Goal: Information Seeking & Learning: Learn about a topic

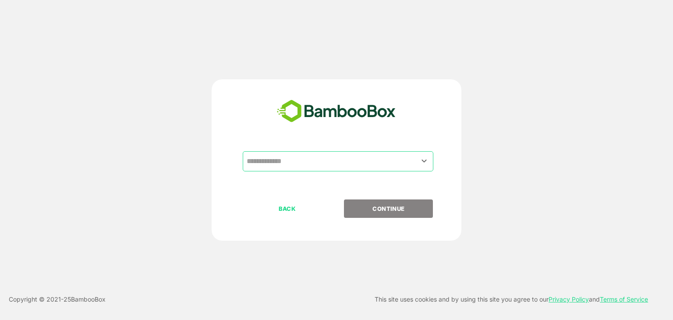
click at [331, 162] on input "text" at bounding box center [337, 161] width 187 height 17
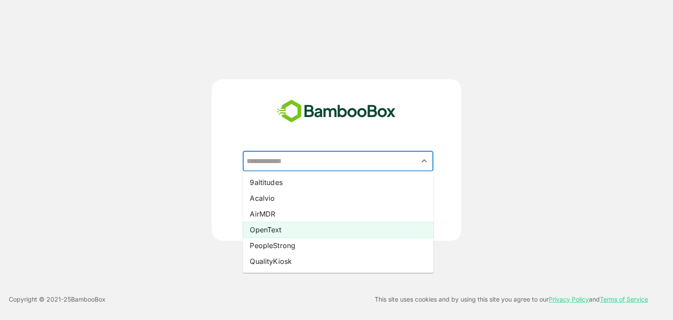
click at [311, 227] on li "OpenText" at bounding box center [338, 230] width 190 height 16
type input "********"
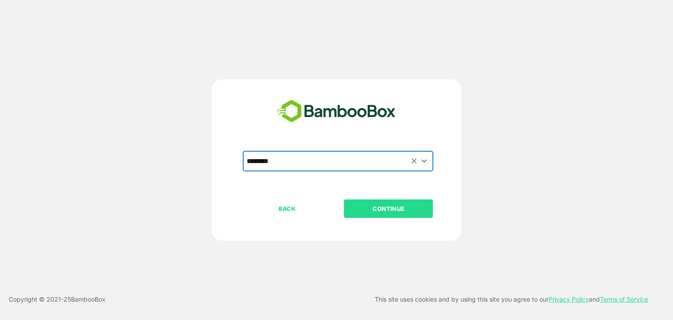
click at [392, 207] on p "CONTINUE" at bounding box center [389, 209] width 88 height 10
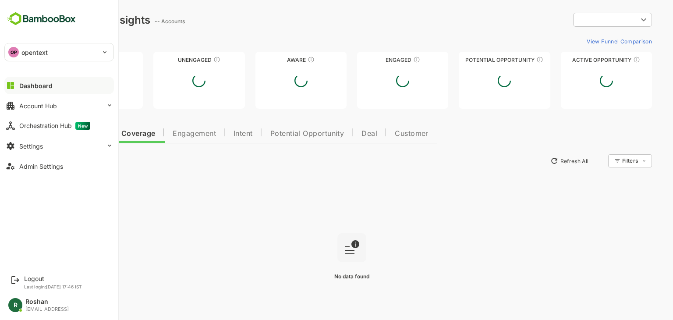
type input "**********"
click at [23, 51] on p "opentext" at bounding box center [34, 52] width 26 height 9
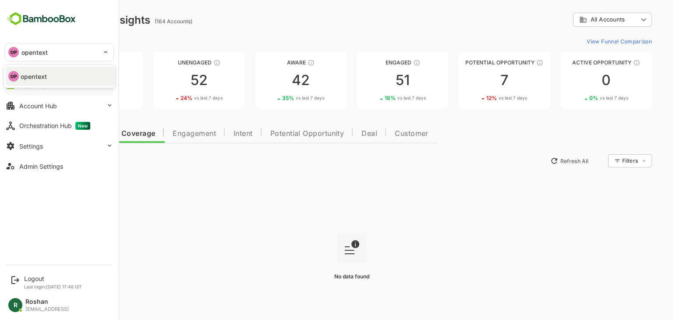
click at [430, 26] on div at bounding box center [336, 160] width 673 height 320
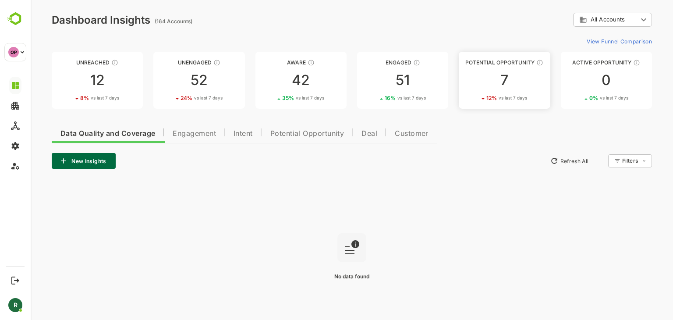
click at [525, 91] on link "Potential Opportunity 7 12 % vs last 7 days" at bounding box center [503, 80] width 91 height 57
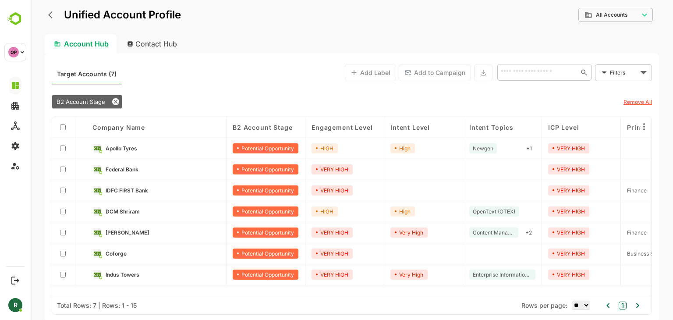
click at [147, 149] on link "Apollo Tyres" at bounding box center [163, 148] width 114 height 10
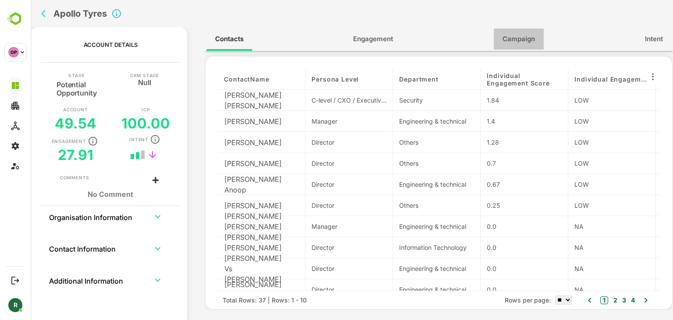
click at [513, 42] on span "Campaign" at bounding box center [518, 38] width 32 height 11
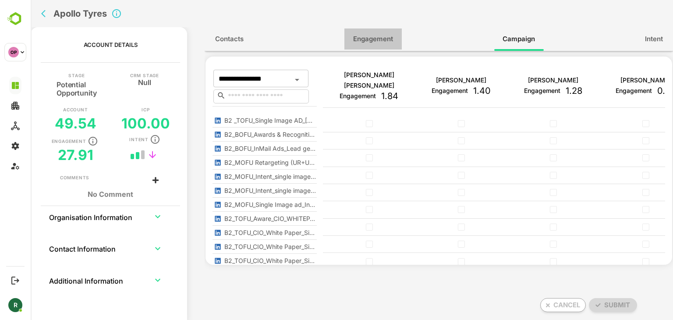
click at [375, 39] on span "Engagement" at bounding box center [373, 38] width 40 height 11
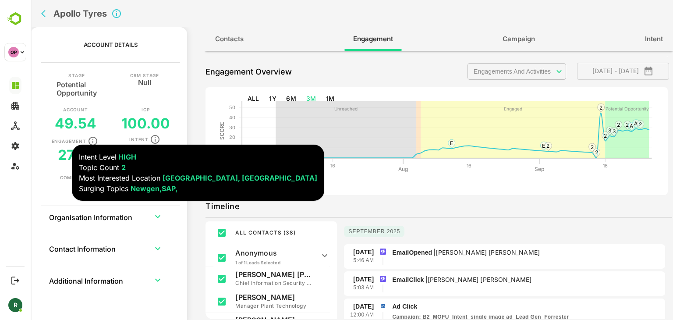
click at [153, 138] on icon "button" at bounding box center [155, 139] width 11 height 11
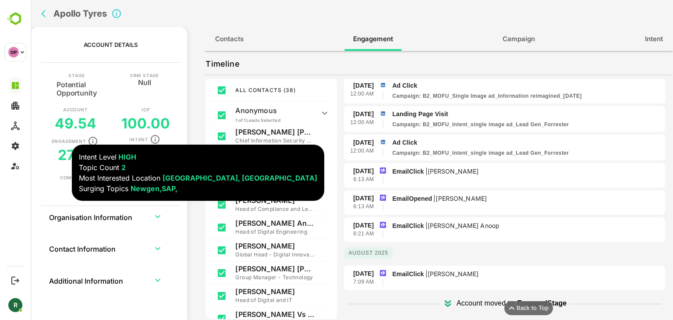
scroll to position [980, 0]
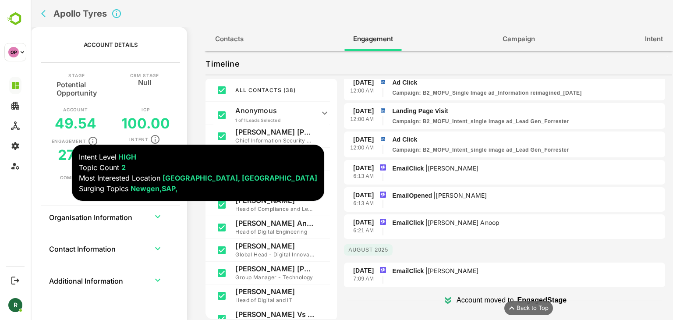
click at [480, 194] on li "[DATE] 6:13 AM EmailOpened | [PERSON_NAME]" at bounding box center [504, 199] width 314 height 18
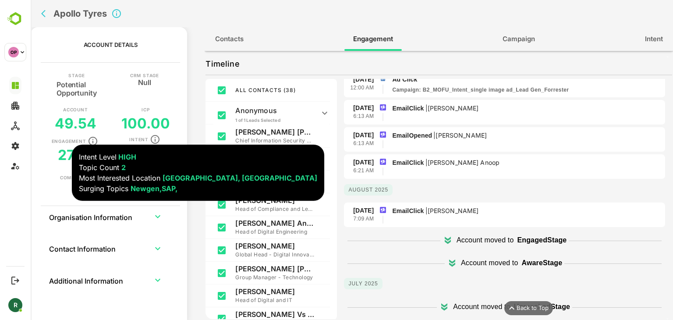
scroll to position [1066, 0]
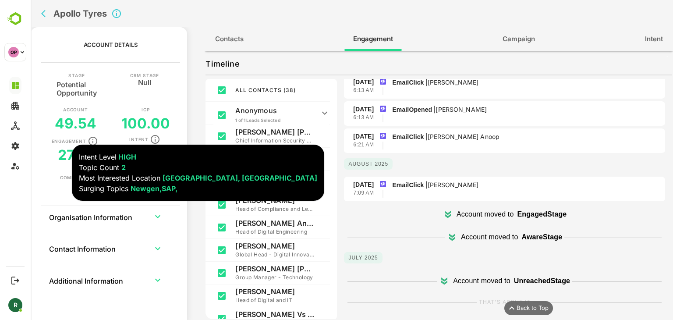
click at [191, 60] on div "**********" at bounding box center [352, 176] width 642 height 299
click at [240, 33] on button "Contacts" at bounding box center [229, 38] width 46 height 21
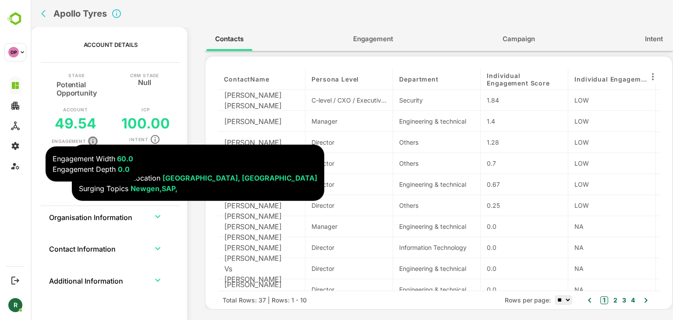
click at [94, 138] on icon "button" at bounding box center [93, 141] width 11 height 11
click at [93, 141] on icon "button" at bounding box center [93, 141] width 11 height 11
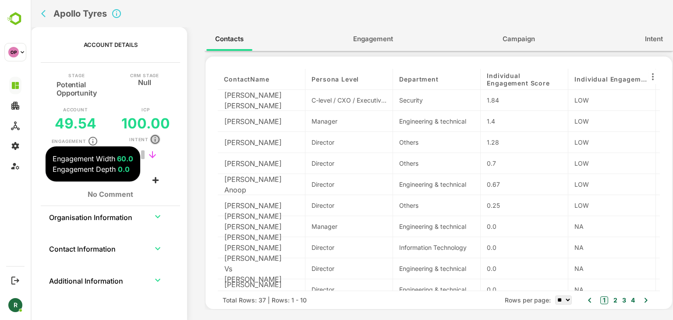
click at [154, 138] on icon "button" at bounding box center [155, 139] width 11 height 11
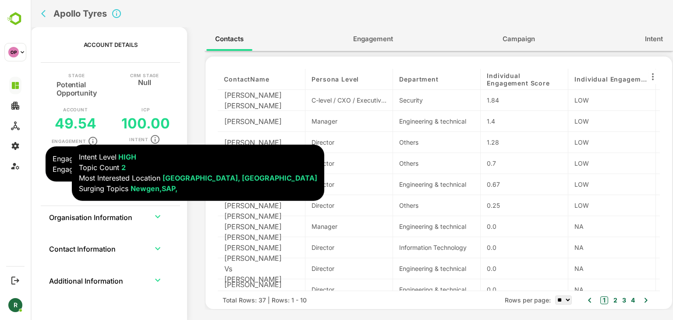
click at [154, 138] on icon "button" at bounding box center [155, 139] width 11 height 11
click at [44, 12] on icon "back" at bounding box center [45, 13] width 9 height 9
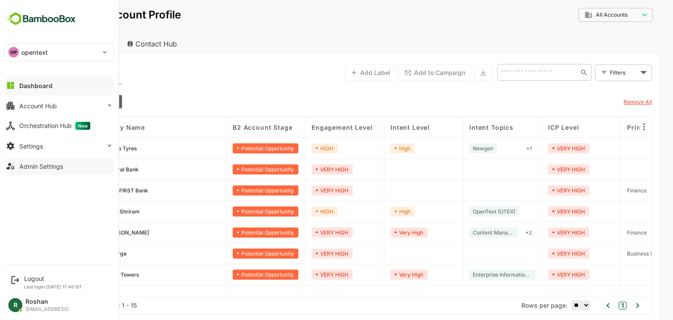
click at [56, 167] on div "Admin Settings" at bounding box center [41, 165] width 44 height 7
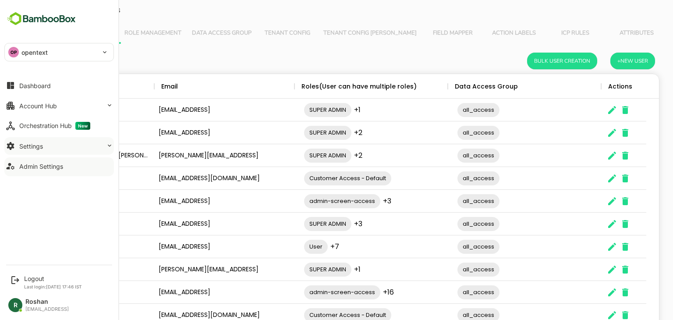
scroll to position [250, 601]
click at [54, 148] on button "Settings" at bounding box center [58, 146] width 109 height 18
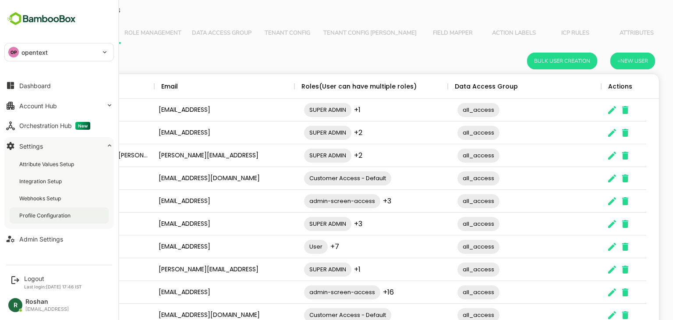
click at [53, 216] on div "Profile Configuration" at bounding box center [45, 215] width 53 height 7
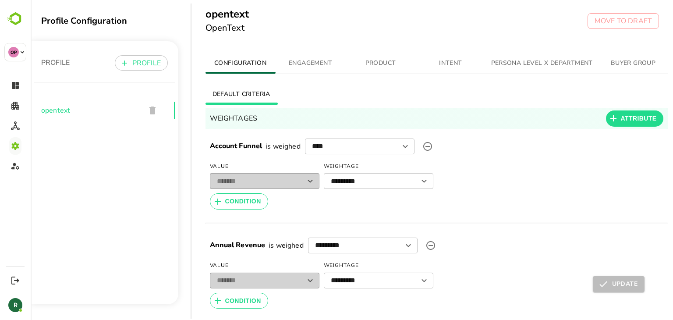
click at [449, 62] on span "INTENT" at bounding box center [451, 63] width 60 height 11
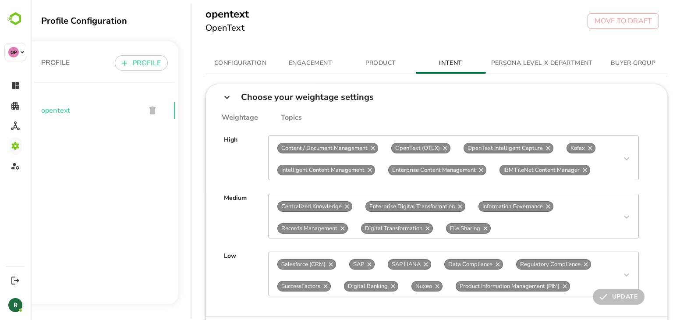
click at [241, 62] on span "CONFIGURATION" at bounding box center [241, 63] width 60 height 11
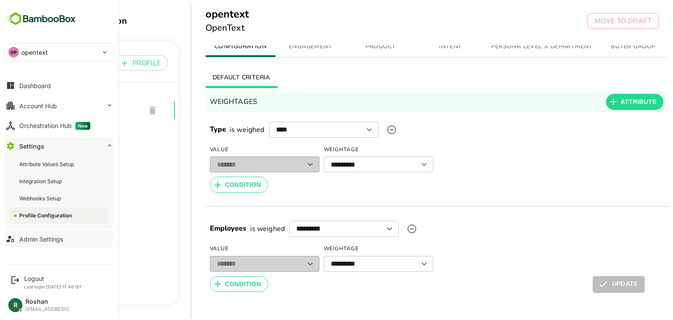
click at [49, 237] on div "Admin Settings" at bounding box center [41, 238] width 44 height 7
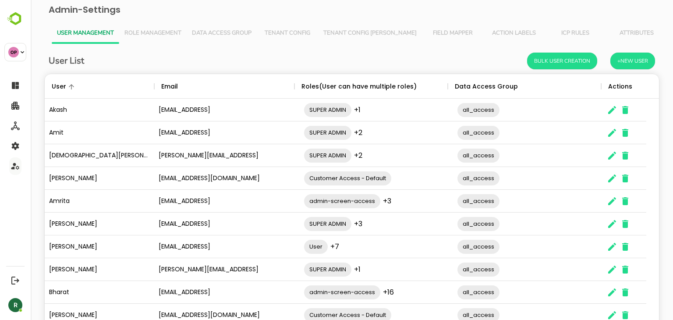
scroll to position [250, 601]
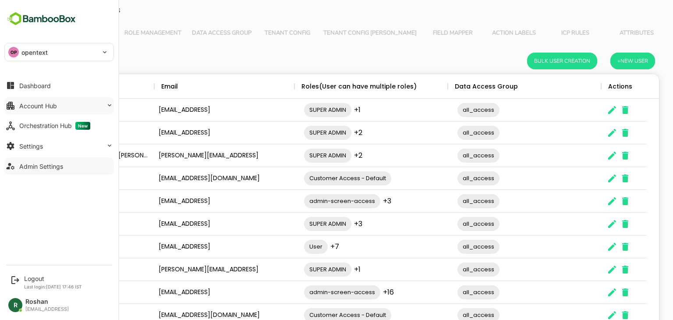
click at [65, 104] on button "Account Hub" at bounding box center [58, 106] width 109 height 18
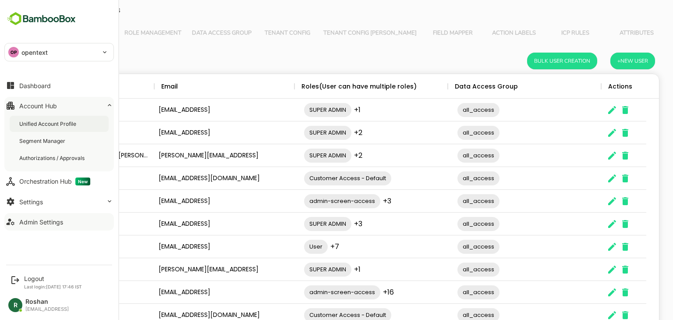
click at [60, 123] on div "Unified Account Profile" at bounding box center [48, 123] width 59 height 7
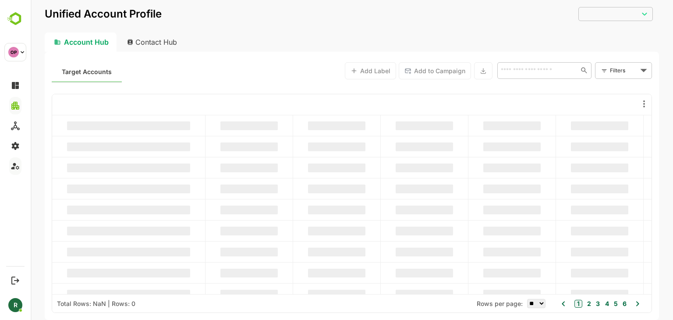
type input "**********"
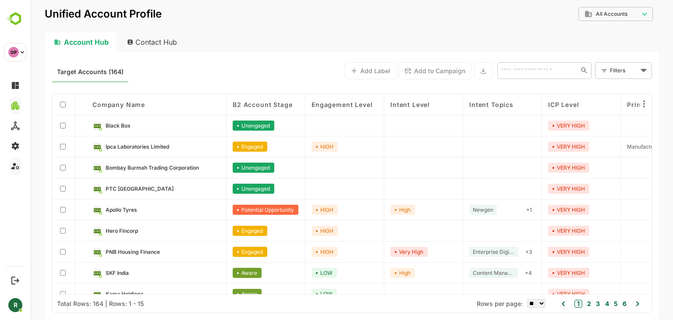
click at [593, 100] on div "ICP Level" at bounding box center [581, 104] width 79 height 21
click at [593, 100] on div "ICP Level ↑" at bounding box center [581, 104] width 79 height 21
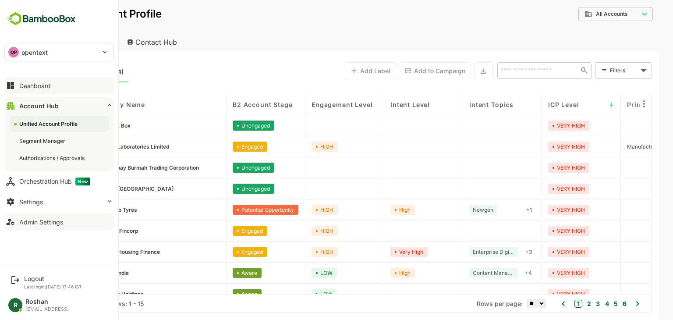
click at [60, 81] on button "Dashboard" at bounding box center [58, 86] width 109 height 18
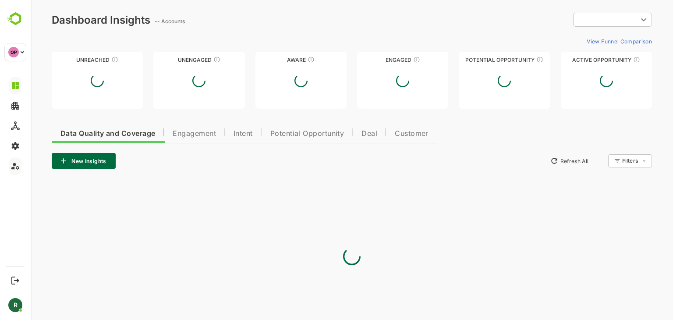
type input "**********"
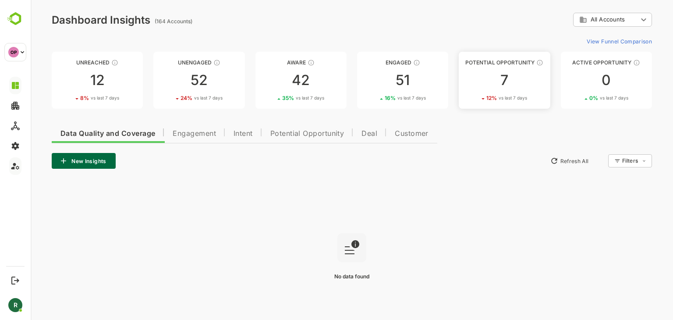
click at [508, 82] on div "7" at bounding box center [503, 80] width 91 height 14
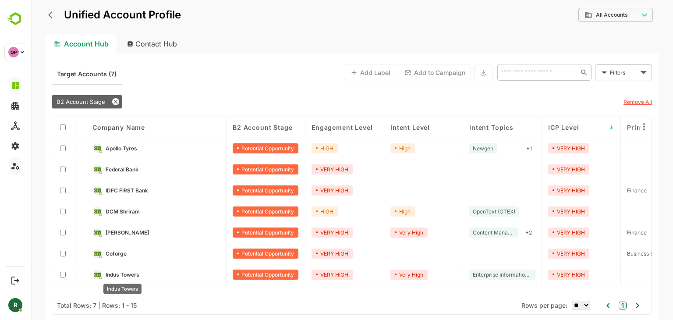
click at [130, 274] on span "Indus Towers" at bounding box center [123, 274] width 34 height 7
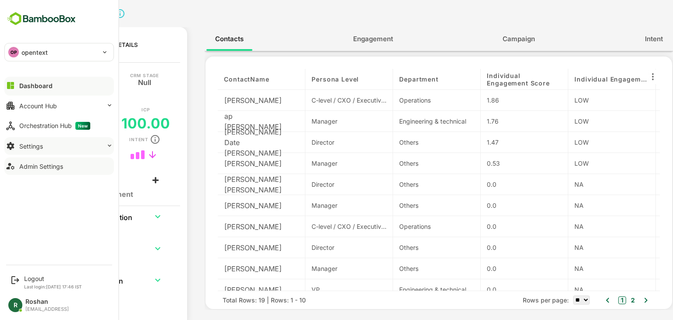
click at [59, 141] on button "Settings" at bounding box center [58, 146] width 109 height 18
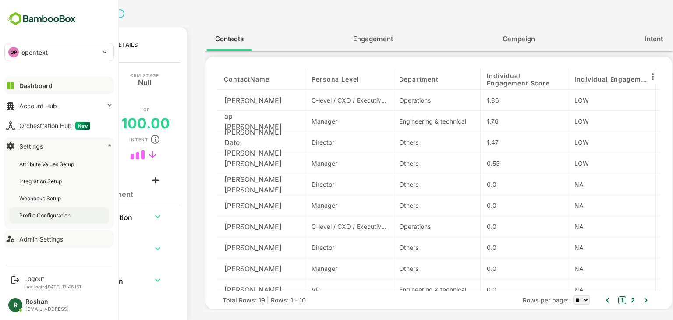
click at [46, 215] on div "Profile Configuration" at bounding box center [45, 215] width 53 height 7
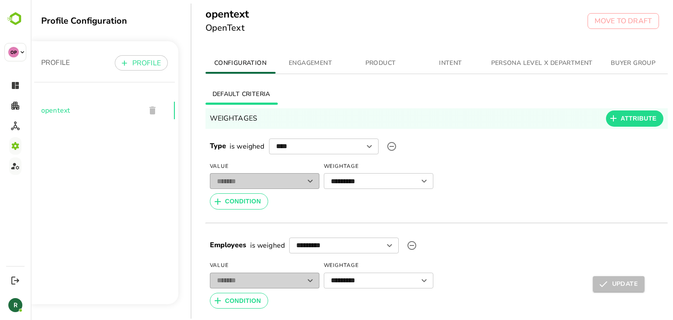
click at [310, 63] on span "ENGAGEMENT" at bounding box center [311, 63] width 60 height 11
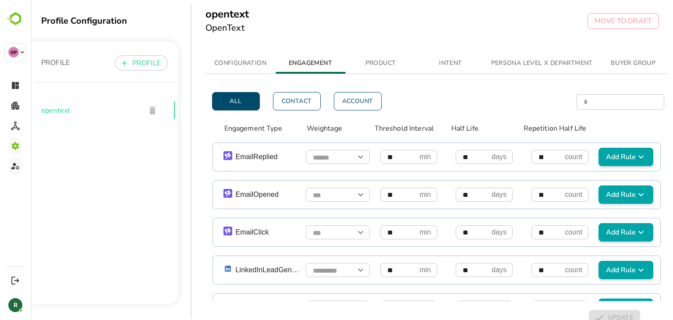
click at [629, 66] on span "BUYER GROUP" at bounding box center [633, 63] width 60 height 11
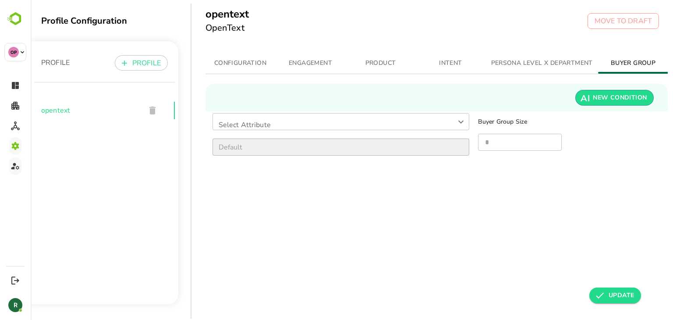
scroll to position [0, 6]
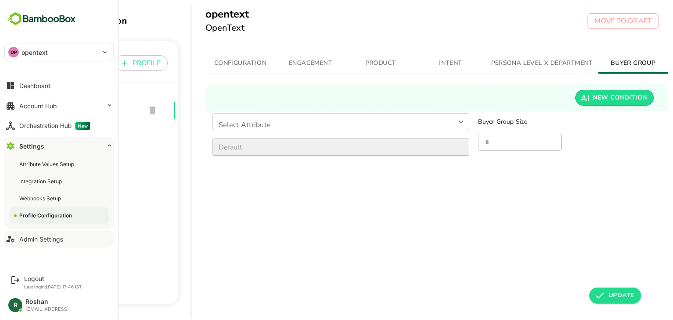
click at [44, 237] on div "Admin Settings" at bounding box center [41, 238] width 44 height 7
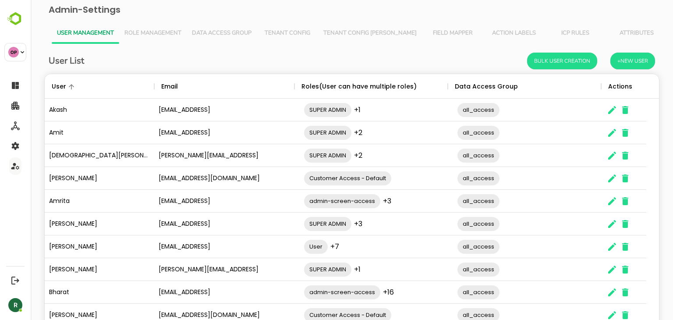
scroll to position [250, 601]
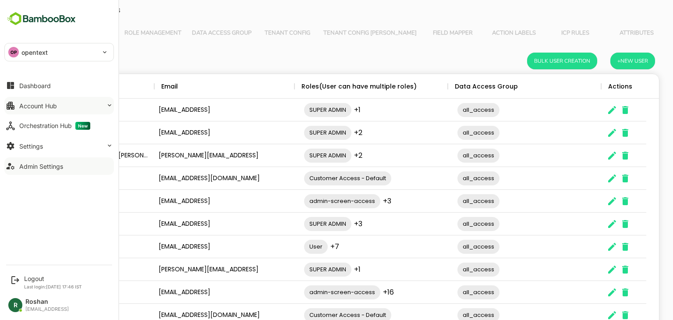
click at [60, 102] on button "Account Hub" at bounding box center [58, 106] width 109 height 18
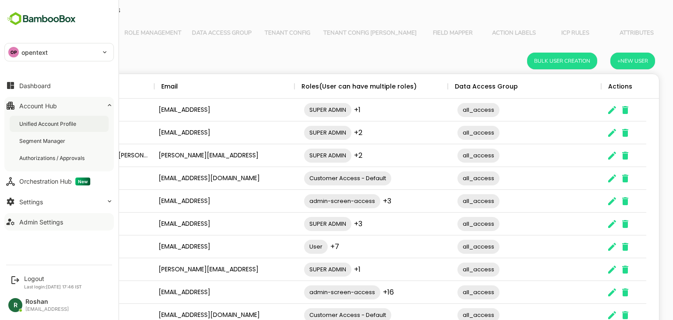
click at [58, 126] on div "Unified Account Profile" at bounding box center [48, 123] width 59 height 7
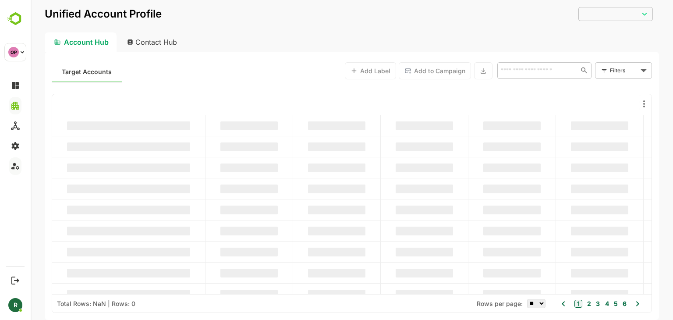
type input "**********"
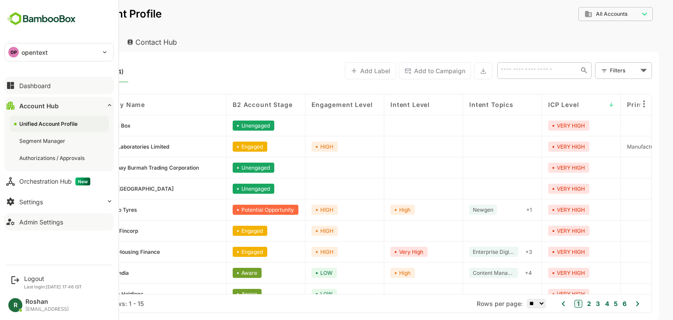
click at [54, 90] on button "Dashboard" at bounding box center [58, 86] width 109 height 18
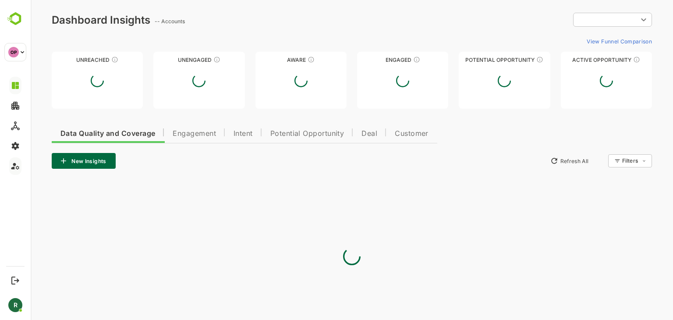
type input "**********"
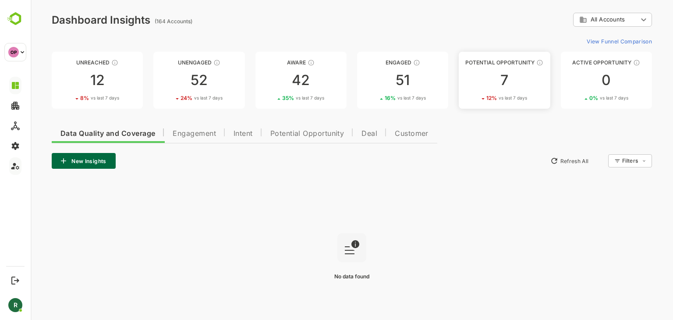
drag, startPoint x: 489, startPoint y: 88, endPoint x: 506, endPoint y: 85, distance: 16.9
click at [506, 85] on div "7" at bounding box center [503, 80] width 91 height 14
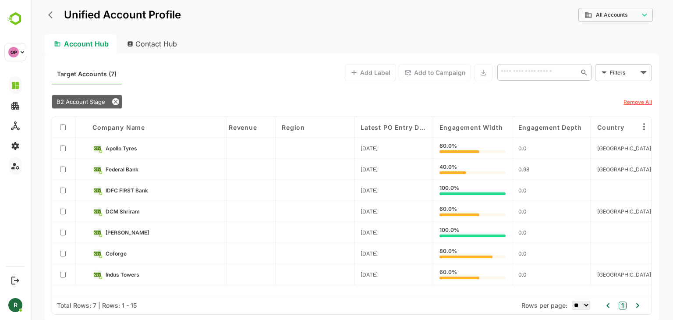
scroll to position [0, 1252]
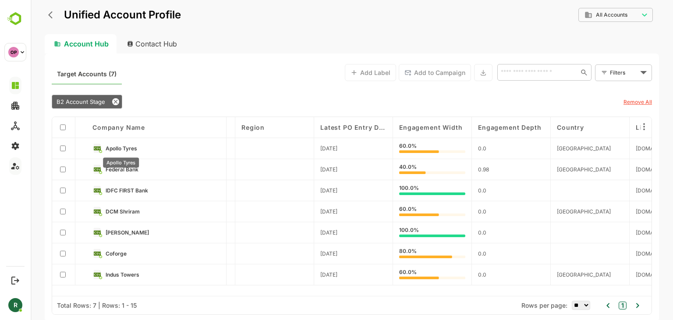
click at [118, 146] on span "Apollo Tyres" at bounding box center [121, 148] width 32 height 7
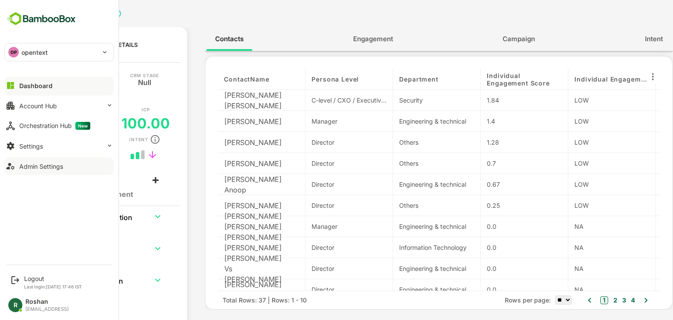
click at [75, 43] on div "OP opentext" at bounding box center [54, 52] width 98 height 18
click at [406, 16] on div at bounding box center [336, 160] width 673 height 320
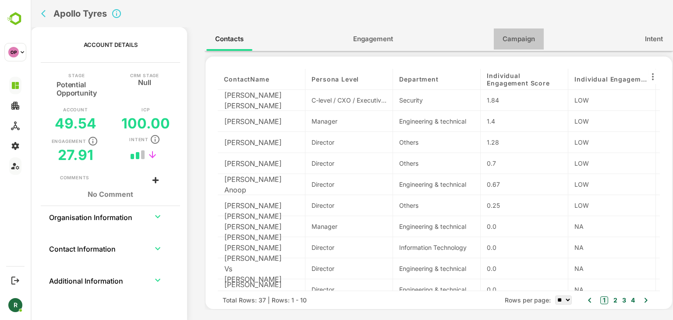
click at [512, 42] on span "Campaign" at bounding box center [518, 38] width 32 height 11
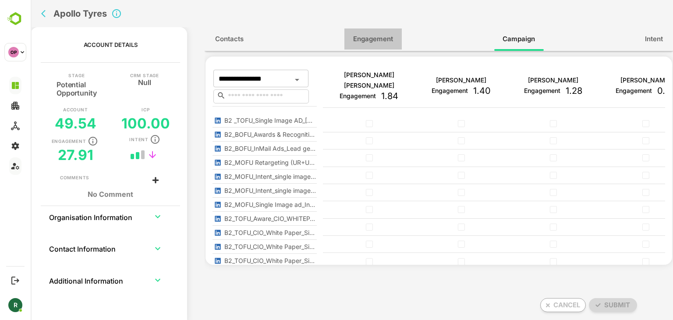
click at [387, 39] on span "Engagement" at bounding box center [373, 38] width 40 height 11
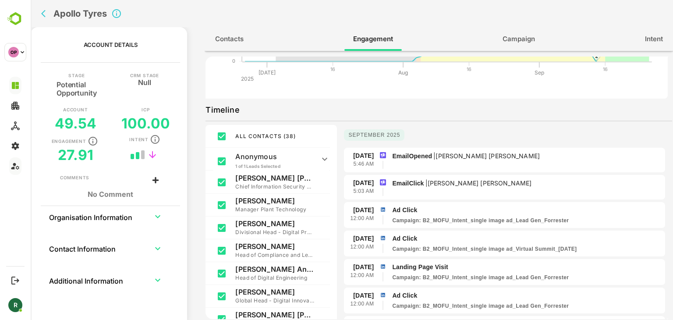
scroll to position [0, 0]
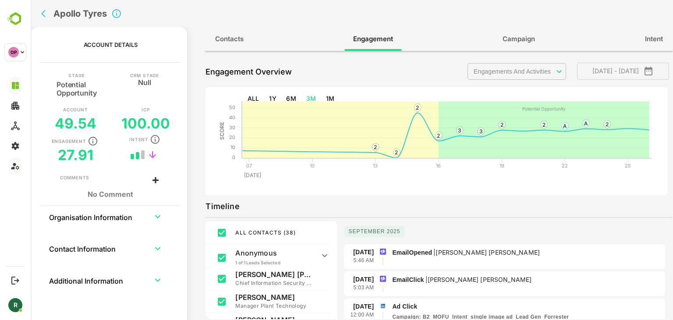
click at [40, 11] on button "back" at bounding box center [45, 13] width 13 height 13
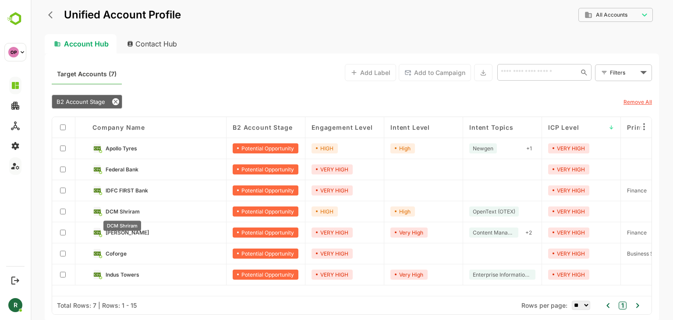
click at [131, 212] on span "DCM Shriram" at bounding box center [123, 211] width 34 height 7
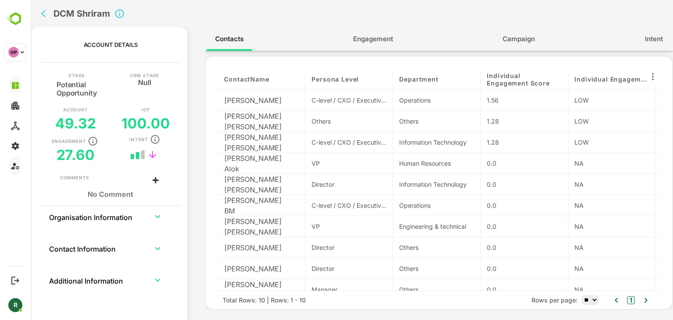
click at [370, 39] on span "Engagement" at bounding box center [373, 38] width 40 height 11
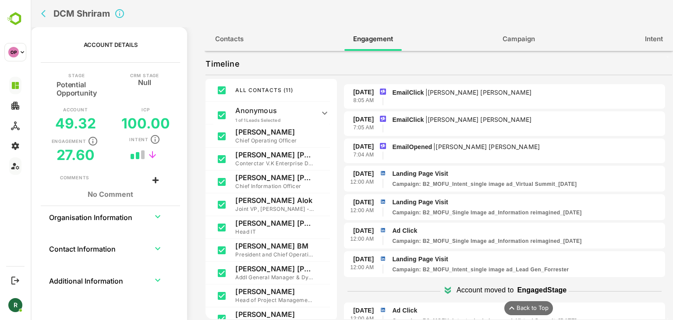
scroll to position [245, 0]
